Goal: Transaction & Acquisition: Purchase product/service

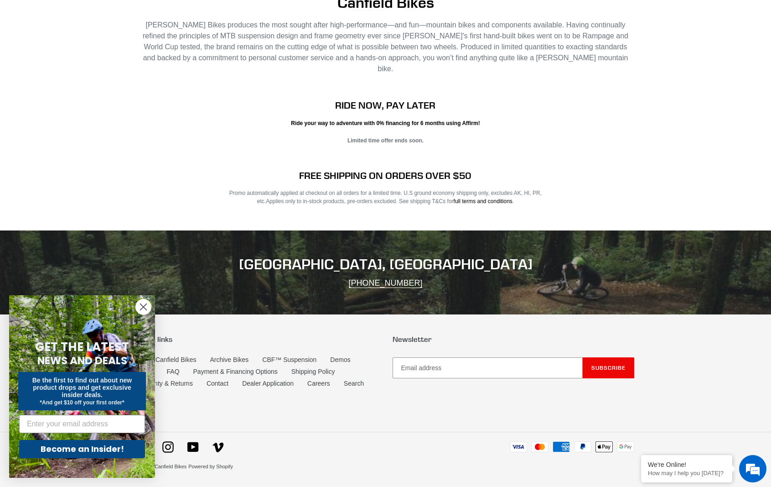
scroll to position [1492, 0]
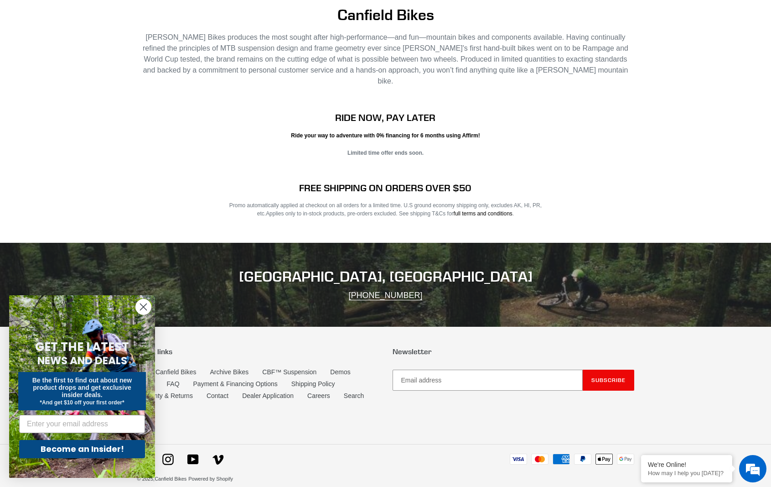
click at [141, 304] on icon "Close dialog" at bounding box center [143, 307] width 6 height 6
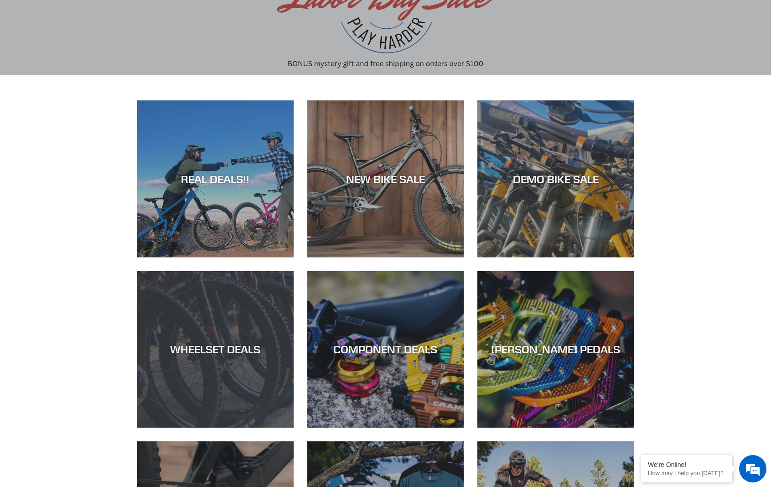
scroll to position [30, 0]
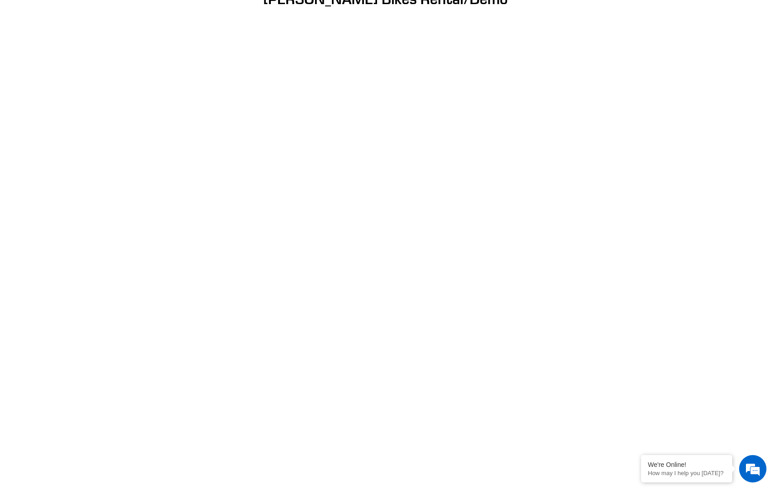
scroll to position [99, 0]
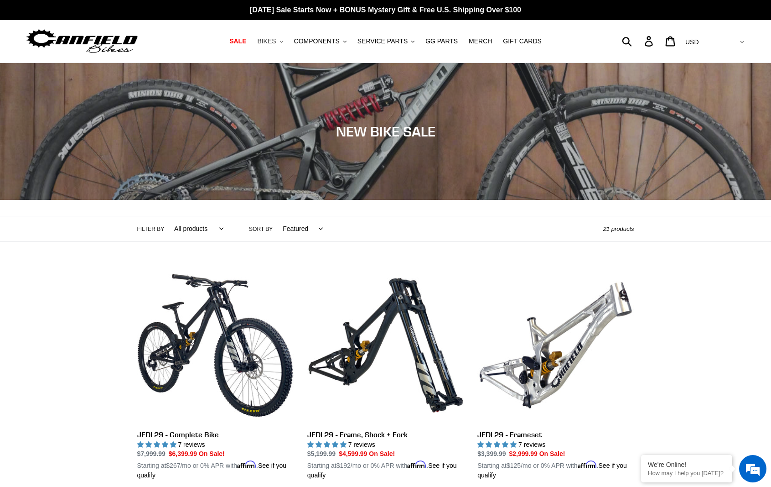
click at [275, 41] on span "BIKES" at bounding box center [266, 41] width 19 height 8
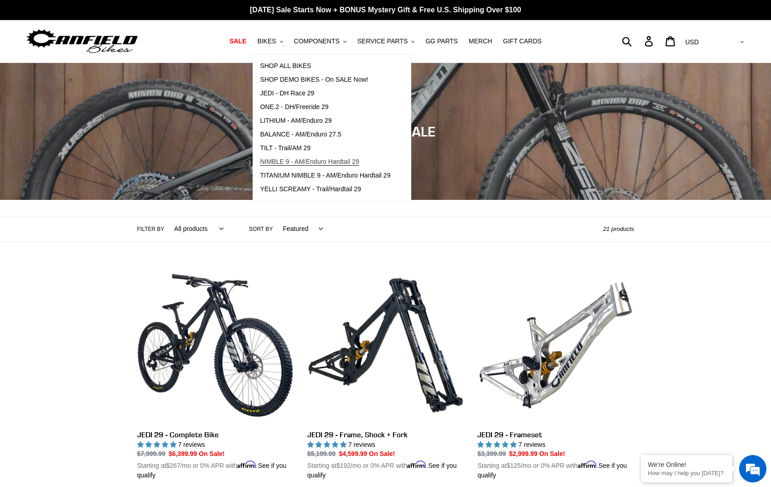
click at [285, 161] on span "NIMBLE 9 - AM/Enduro Hardtail 29" at bounding box center [309, 162] width 99 height 8
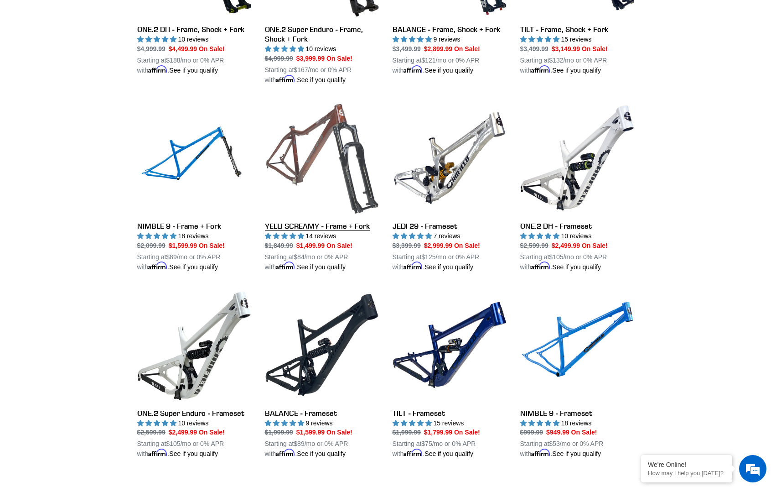
scroll to position [1154, 0]
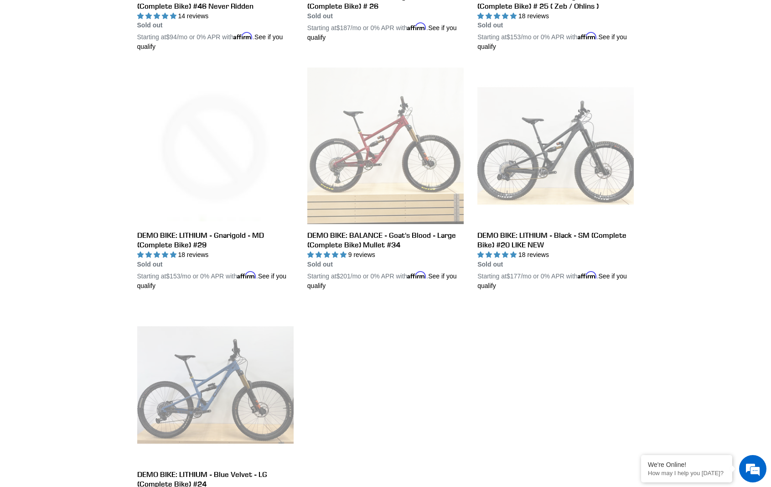
scroll to position [1465, 0]
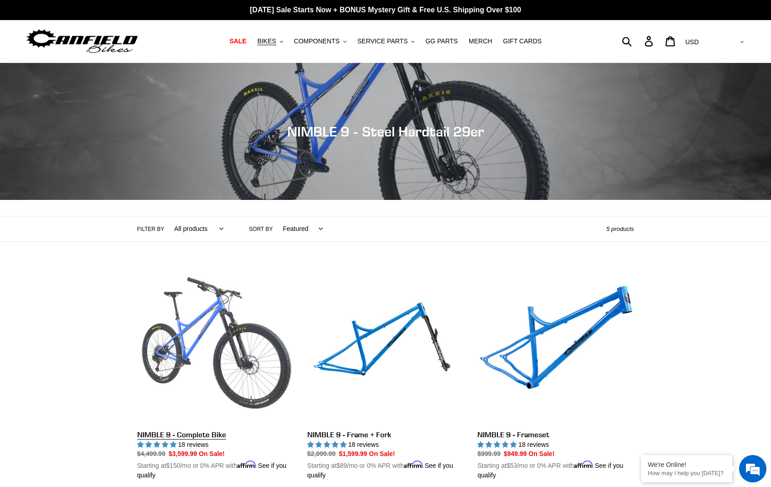
drag, startPoint x: 192, startPoint y: 334, endPoint x: 184, endPoint y: 333, distance: 7.8
click at [192, 334] on link "NIMBLE 9 - Complete Bike" at bounding box center [215, 373] width 156 height 213
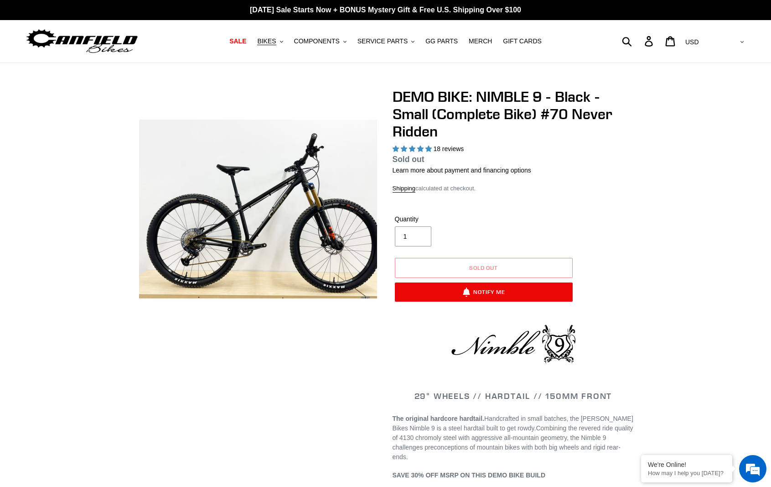
select select "highest-rating"
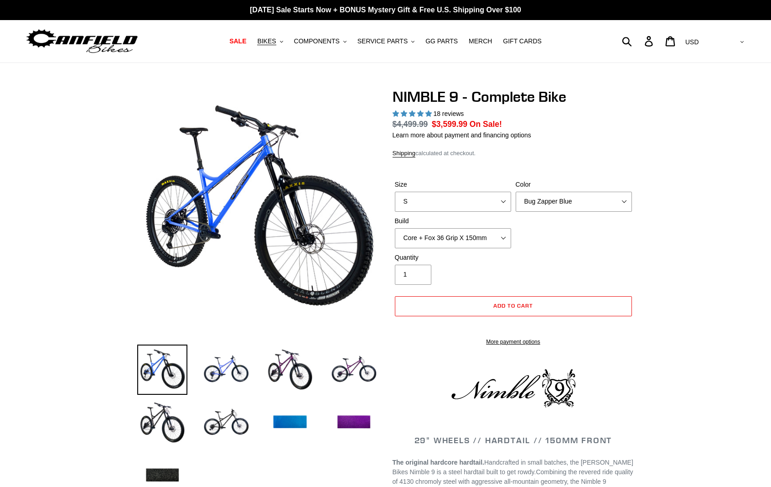
select select "highest-rating"
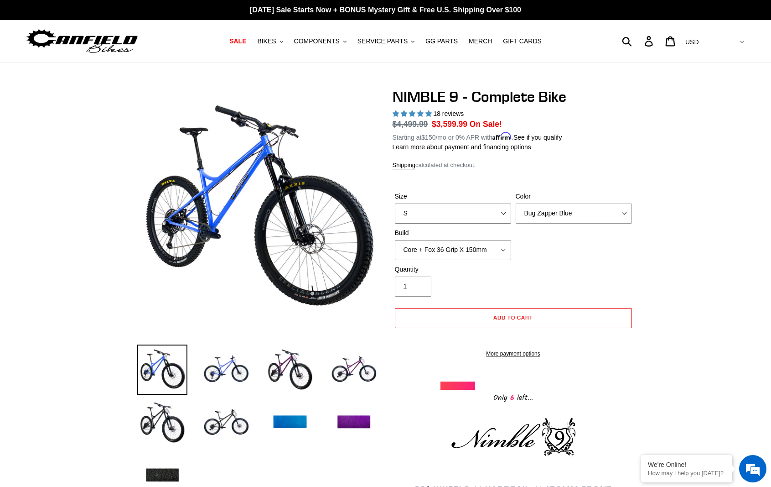
click at [472, 207] on select "S M L XL" at bounding box center [453, 213] width 116 height 20
click at [557, 215] on select "Bug Zapper Blue Purple Haze - Sold Out Galaxy Black" at bounding box center [574, 213] width 116 height 20
click at [516, 203] on select "Bug Zapper Blue Purple Haze - Sold Out Galaxy Black" at bounding box center [574, 213] width 116 height 20
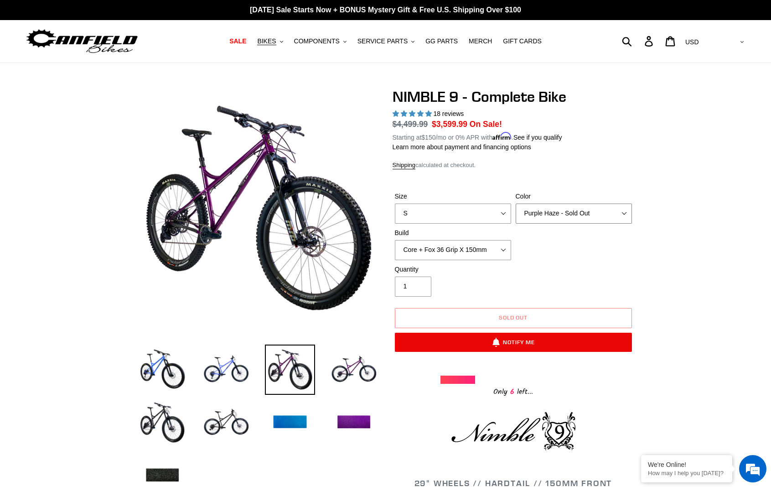
click at [550, 218] on select "Bug Zapper Blue Purple Haze - Sold Out Galaxy Black" at bounding box center [574, 213] width 116 height 20
select select "Galaxy Black"
click at [516, 203] on select "Bug Zapper Blue Purple Haze - Sold Out Galaxy Black" at bounding box center [574, 213] width 116 height 20
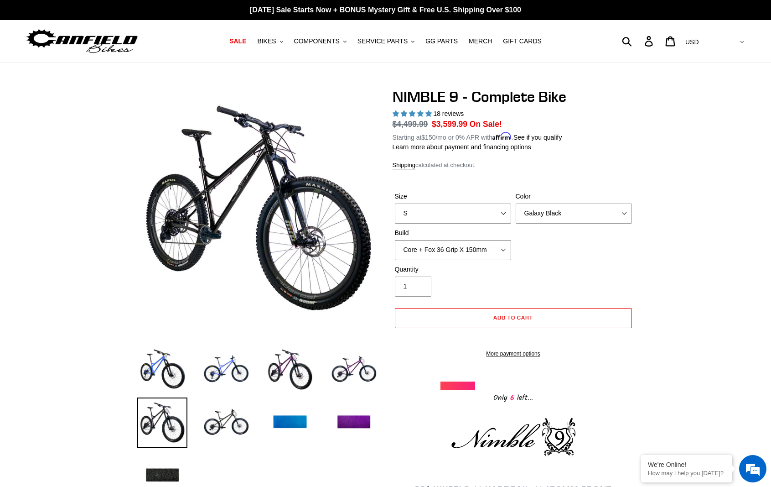
click at [450, 247] on select "Core + Fox 36 Grip X 150mm Pro + Fox 36 Grip X 150mm Core + RockShox Lyrik Ulti…" at bounding box center [453, 250] width 116 height 20
select select "Pro + Fox 36 Grip X 150mm"
click at [395, 240] on select "Core + Fox 36 Grip X 150mm Pro + Fox 36 Grip X 150mm Core + RockShox Lyrik Ulti…" at bounding box center [453, 250] width 116 height 20
click at [441, 219] on select "S M L XL" at bounding box center [453, 213] width 116 height 20
select select "M"
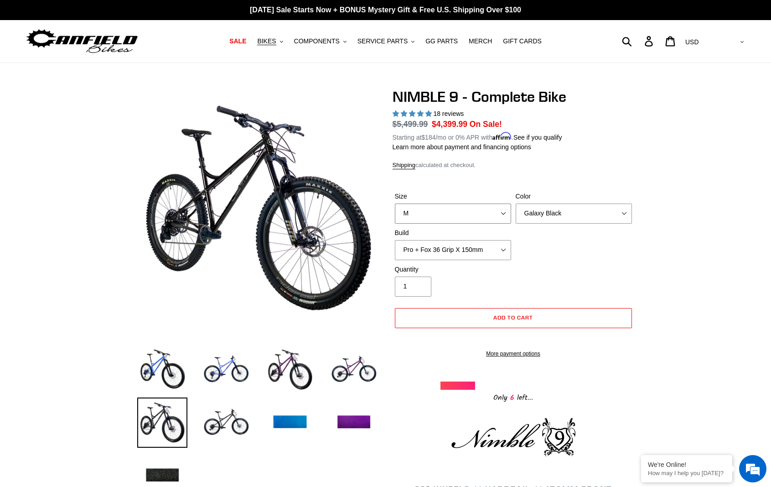
click at [395, 203] on select "S M L XL" at bounding box center [453, 213] width 116 height 20
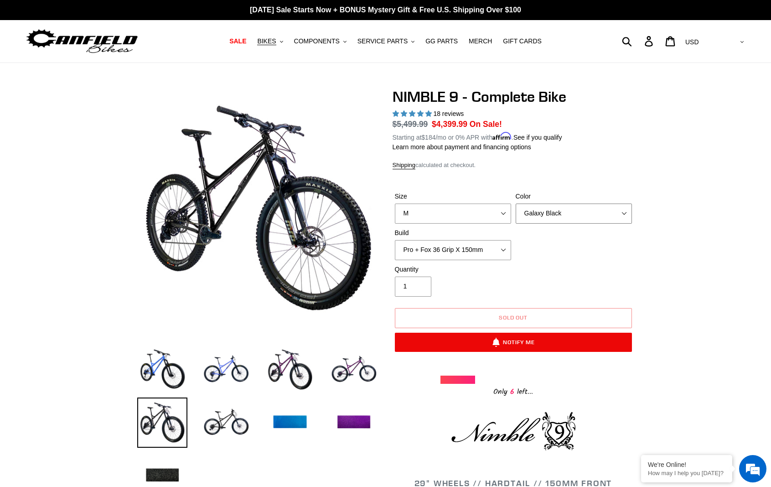
click at [528, 210] on select "Bug Zapper Blue Purple Haze - Sold Out Galaxy Black" at bounding box center [574, 213] width 116 height 20
select select "Bug Zapper Blue"
click at [516, 203] on select "Bug Zapper Blue Purple Haze - Sold Out Galaxy Black" at bounding box center [574, 213] width 116 height 20
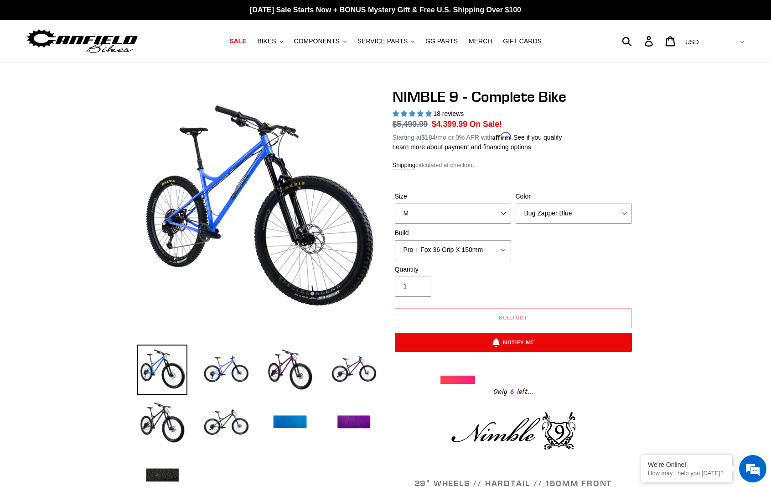
click at [436, 247] on select "Core + Fox 36 Grip X 150mm Pro + Fox 36 Grip X 150mm Core + RockShox Lyrik Ulti…" at bounding box center [453, 250] width 116 height 20
select select "Pro + RockShox Lyrik Ultimate 150mm"
click at [395, 240] on select "Core + Fox 36 Grip X 150mm Pro + Fox 36 Grip X 150mm Core + RockShox Lyrik Ulti…" at bounding box center [453, 250] width 116 height 20
click at [546, 215] on select "Bug Zapper Blue Purple Haze - Sold Out Galaxy Black" at bounding box center [574, 213] width 116 height 20
click at [516, 203] on select "Bug Zapper Blue Purple Haze - Sold Out Galaxy Black" at bounding box center [574, 213] width 116 height 20
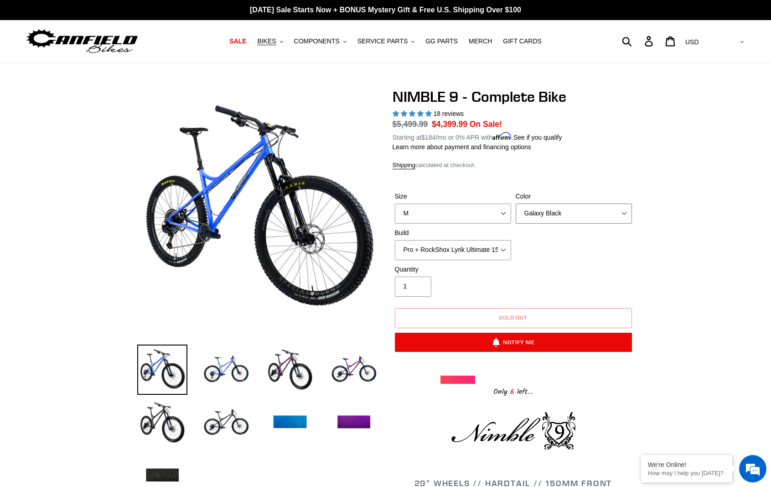
click at [561, 210] on select "Bug Zapper Blue Purple Haze - Sold Out Galaxy Black" at bounding box center [574, 213] width 116 height 20
select select "Bug Zapper Blue"
click at [516, 203] on select "Bug Zapper Blue Purple Haze - Sold Out Galaxy Black" at bounding box center [574, 213] width 116 height 20
click at [430, 249] on select "Core + Fox 36 Grip X 150mm Pro + Fox 36 Grip X 150mm Core + RockShox Lyrik Ulti…" at bounding box center [453, 250] width 116 height 20
select select "Pro + Fox 36 Grip X 150mm"
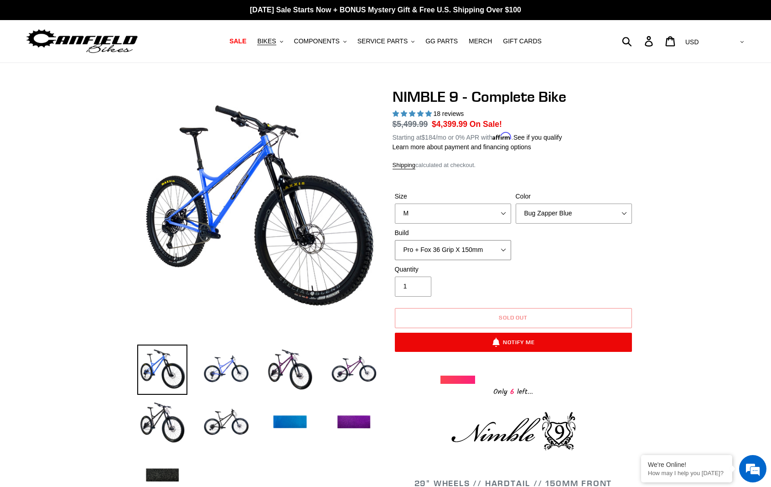
click at [395, 240] on select "Core + Fox 36 Grip X 150mm Pro + Fox 36 Grip X 150mm Core + RockShox Lyrik Ulti…" at bounding box center [453, 250] width 116 height 20
click at [543, 212] on select "Bug Zapper Blue Purple Haze - Sold Out Galaxy Black" at bounding box center [574, 213] width 116 height 20
select select "Galaxy Black"
click at [516, 203] on select "Bug Zapper Blue Purple Haze - Sold Out Galaxy Black" at bounding box center [574, 213] width 116 height 20
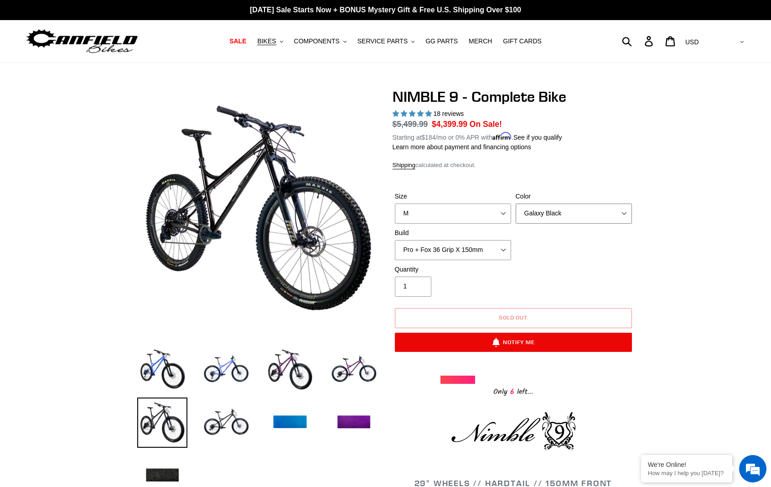
click at [550, 217] on select "Bug Zapper Blue Purple Haze - Sold Out Galaxy Black" at bounding box center [574, 213] width 116 height 20
click at [436, 249] on select "Core + Fox 36 Grip X 150mm Pro + Fox 36 Grip X 150mm Core + RockShox Lyrik Ulti…" at bounding box center [453, 250] width 116 height 20
select select "Core + Fox 36 Grip X 150mm"
click at [395, 240] on select "Core + Fox 36 Grip X 150mm Pro + Fox 36 Grip X 150mm Core + RockShox Lyrik Ulti…" at bounding box center [453, 250] width 116 height 20
click at [547, 214] on select "Bug Zapper Blue Purple Haze - Sold Out Galaxy Black" at bounding box center [574, 213] width 116 height 20
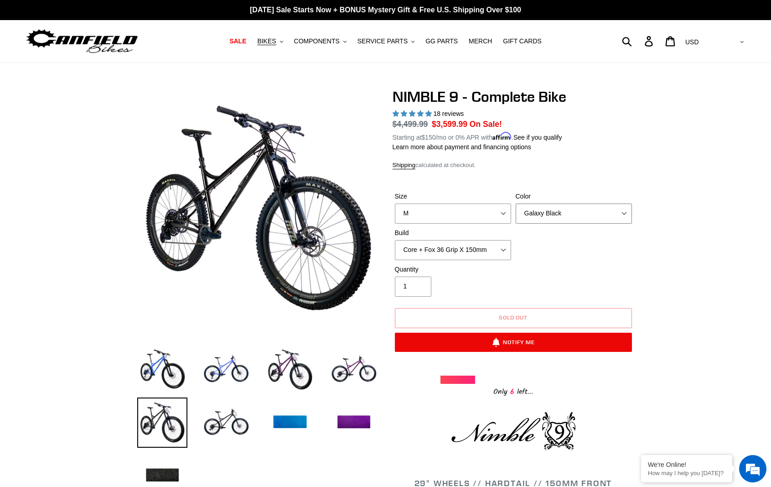
select select "Bug Zapper Blue"
click at [516, 203] on select "Bug Zapper Blue Purple Haze - Sold Out Galaxy Black" at bounding box center [574, 213] width 116 height 20
